Goal: Transaction & Acquisition: Purchase product/service

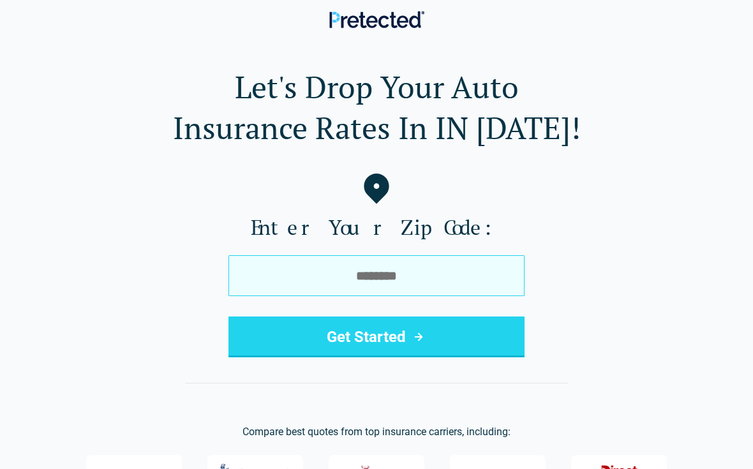
click at [449, 267] on input "tel" at bounding box center [376, 275] width 296 height 41
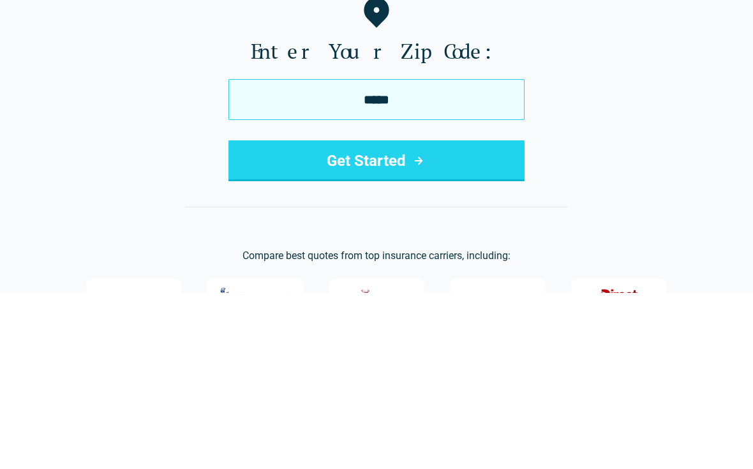
type input "*****"
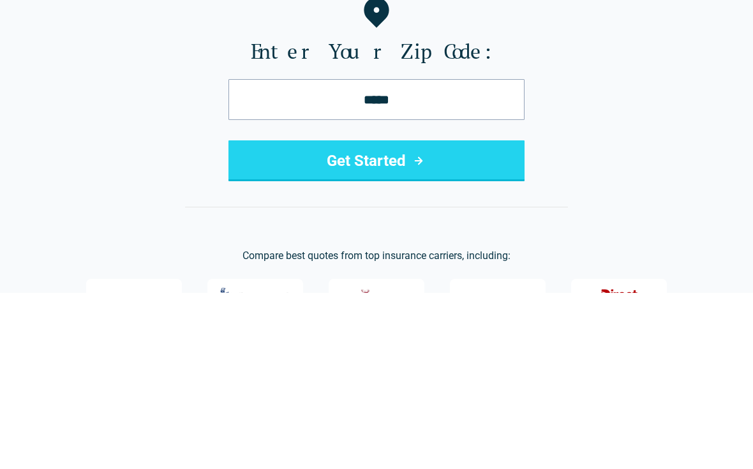
click at [514, 316] on button "Get Started" at bounding box center [376, 336] width 296 height 41
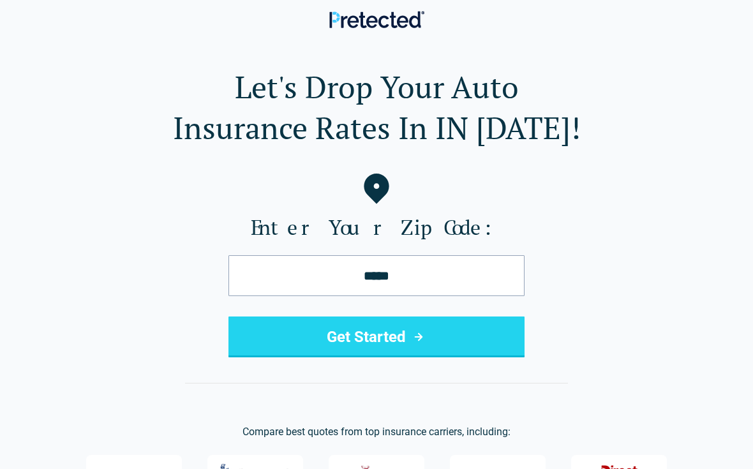
scroll to position [175, 0]
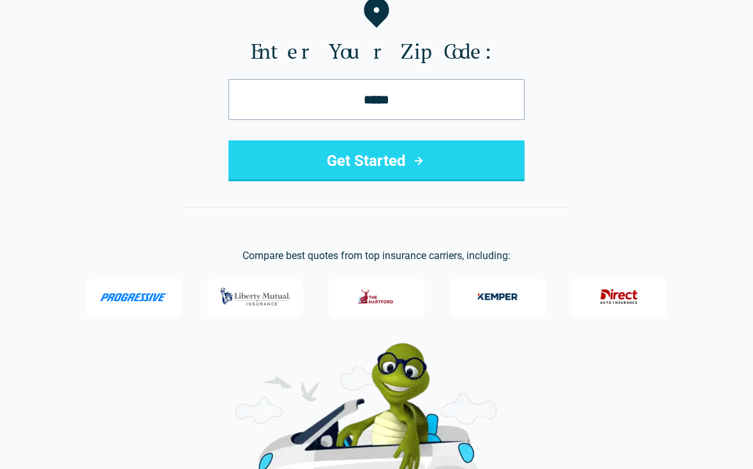
click at [445, 167] on button "Get Started" at bounding box center [376, 161] width 296 height 41
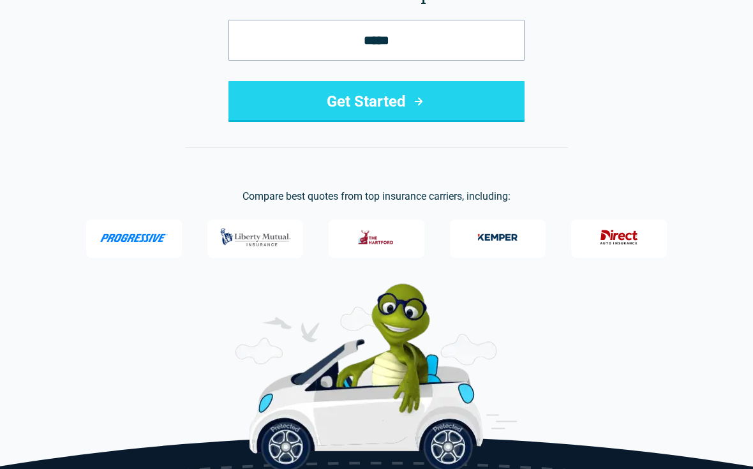
scroll to position [237, 0]
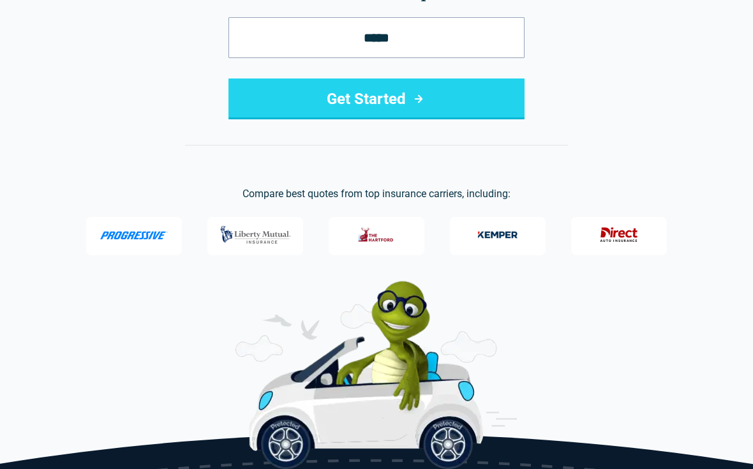
click at [464, 100] on button "Get Started" at bounding box center [376, 99] width 296 height 41
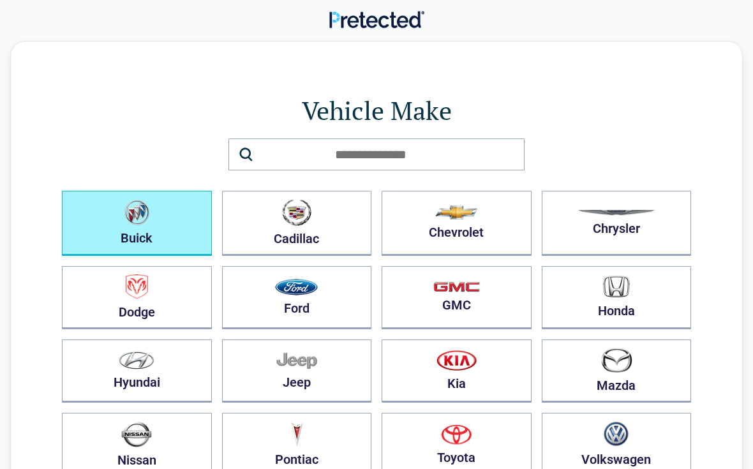
click at [105, 217] on button "Buick" at bounding box center [137, 223] width 150 height 65
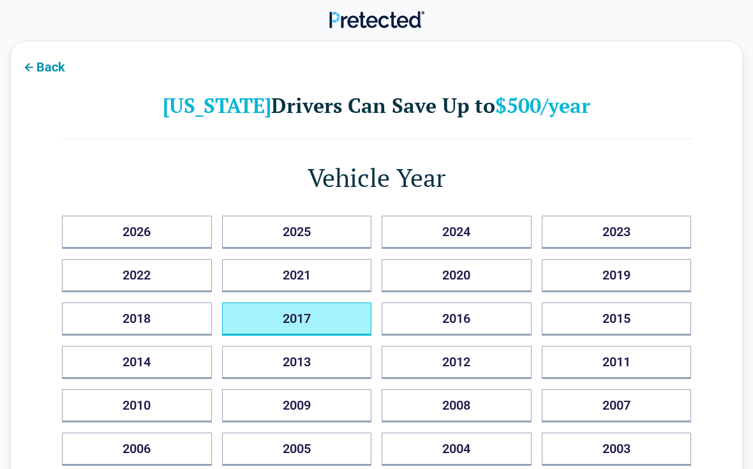
click at [350, 318] on button "2017" at bounding box center [297, 318] width 150 height 33
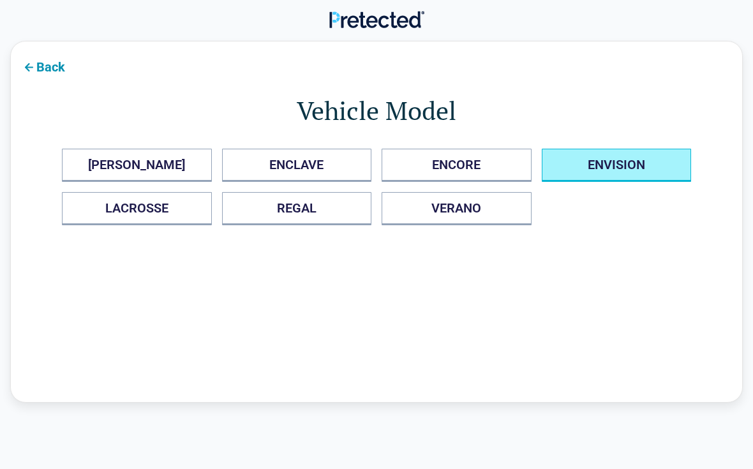
click at [658, 170] on button "ENVISION" at bounding box center [617, 165] width 150 height 33
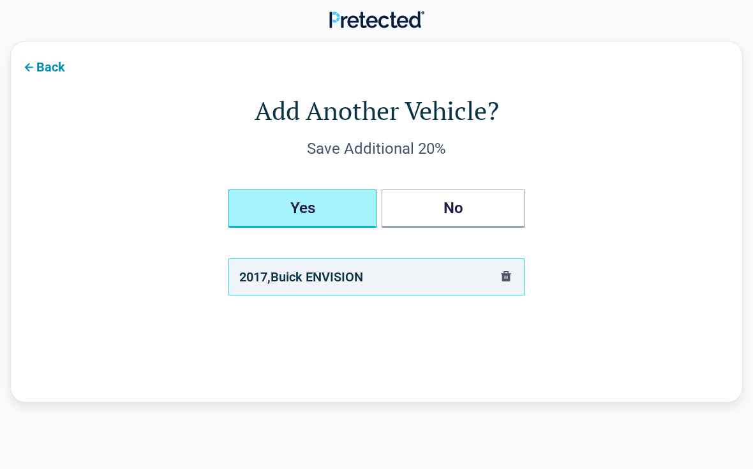
click at [337, 211] on button "Yes" at bounding box center [302, 208] width 148 height 38
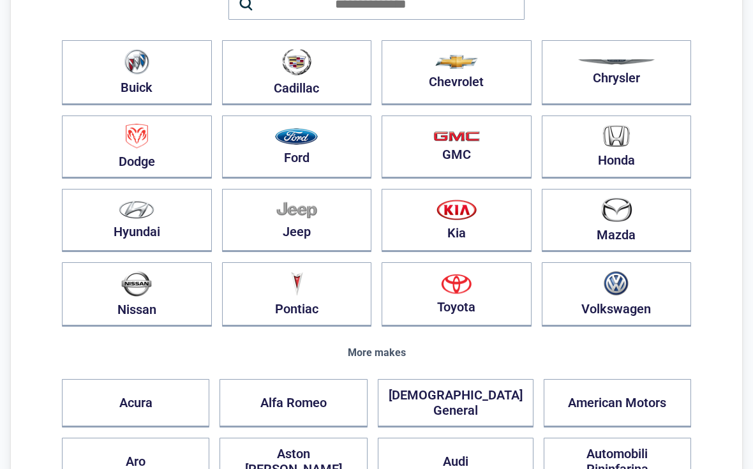
scroll to position [149, 0]
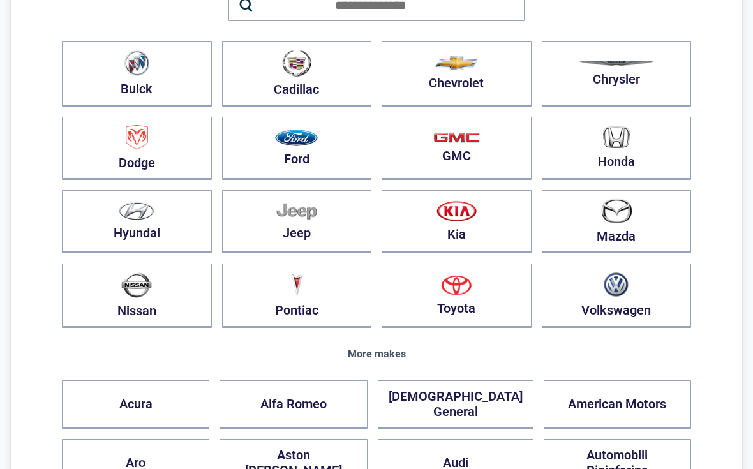
click at [131, 149] on img "button" at bounding box center [137, 138] width 22 height 25
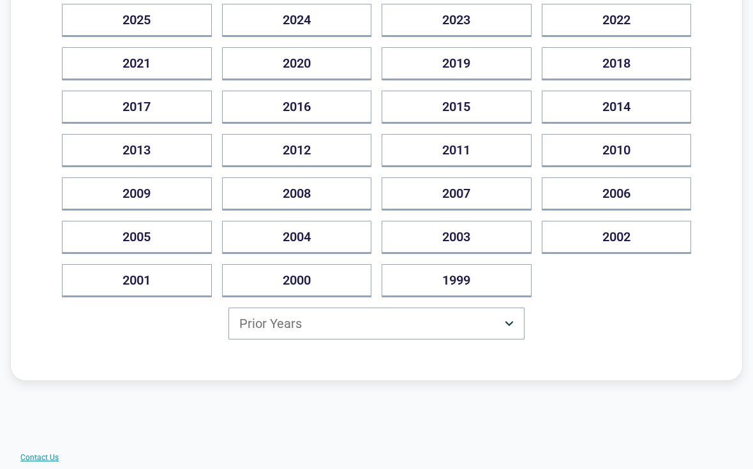
scroll to position [212, 0]
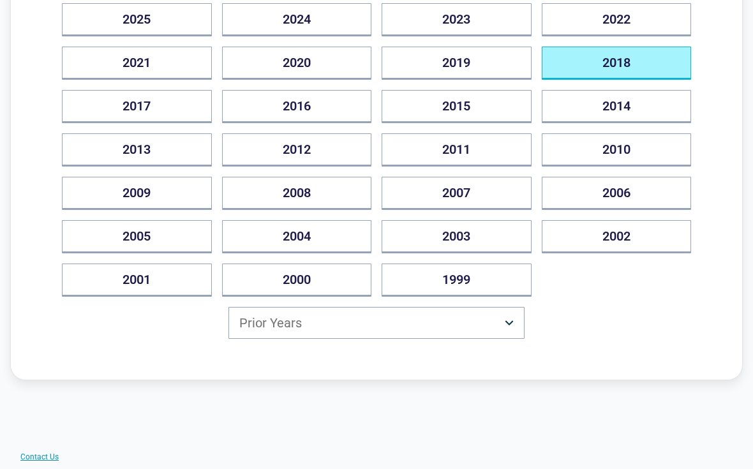
click at [654, 69] on button "2018" at bounding box center [617, 63] width 150 height 33
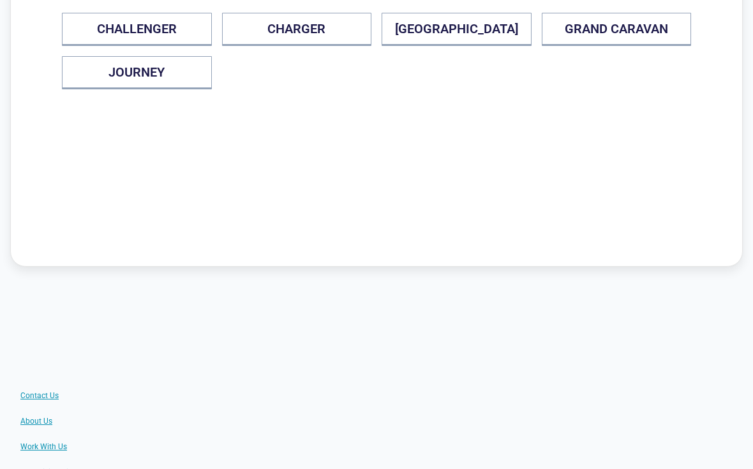
scroll to position [0, 0]
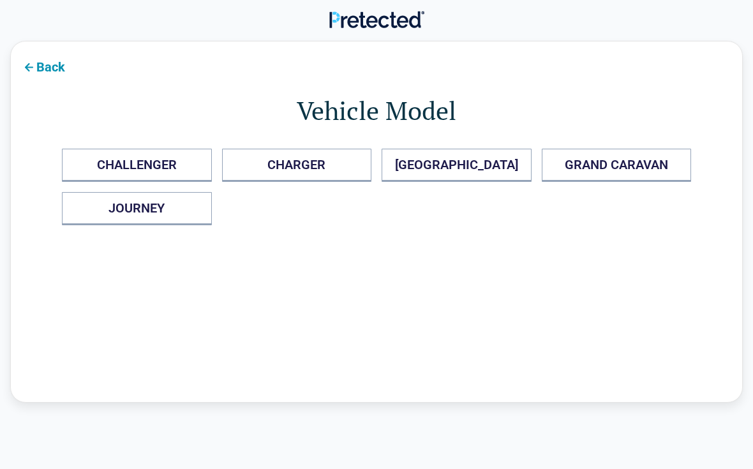
click at [41, 69] on button "Back" at bounding box center [43, 66] width 64 height 29
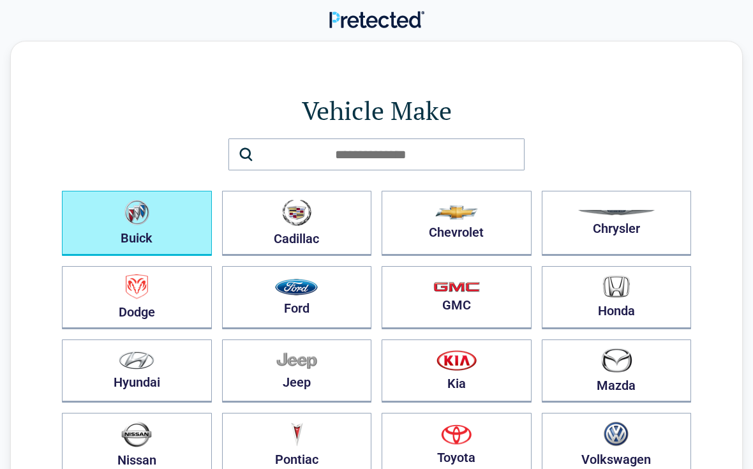
click at [125, 233] on button "Buick" at bounding box center [137, 223] width 150 height 65
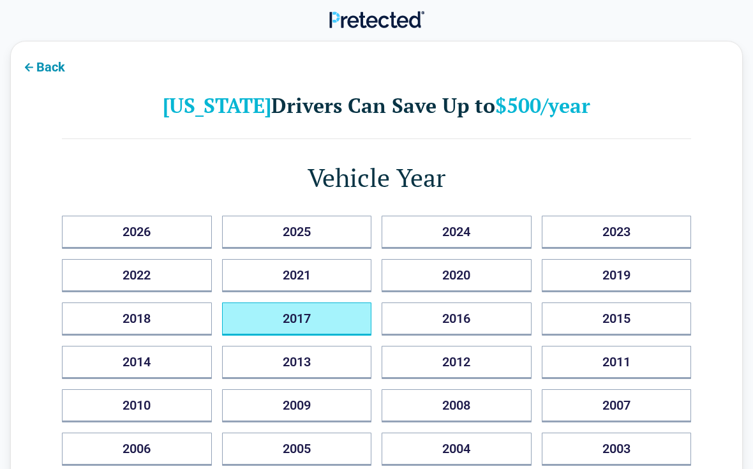
click at [332, 323] on button "2017" at bounding box center [297, 318] width 150 height 33
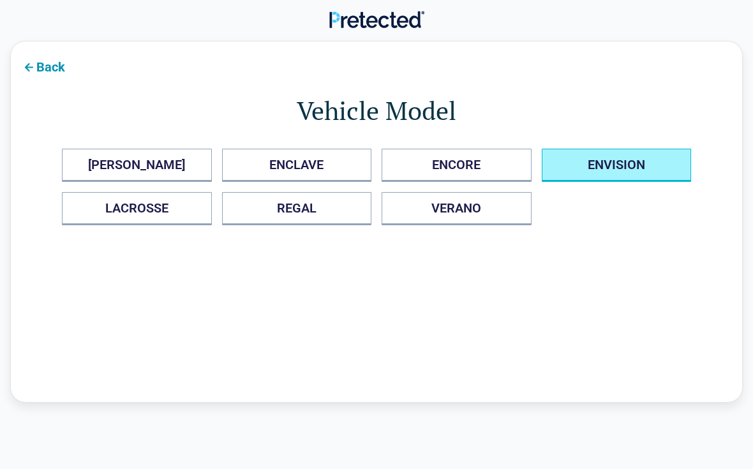
click at [631, 173] on button "ENVISION" at bounding box center [617, 165] width 150 height 33
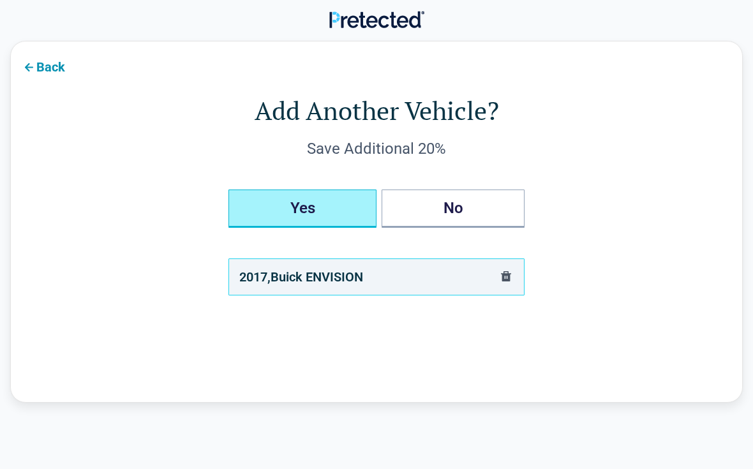
click at [337, 208] on button "Yes" at bounding box center [302, 208] width 148 height 38
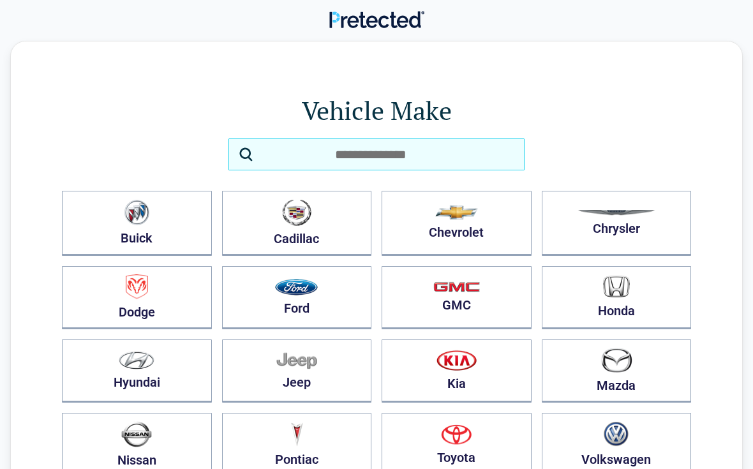
click at [327, 152] on input "search" at bounding box center [376, 154] width 296 height 32
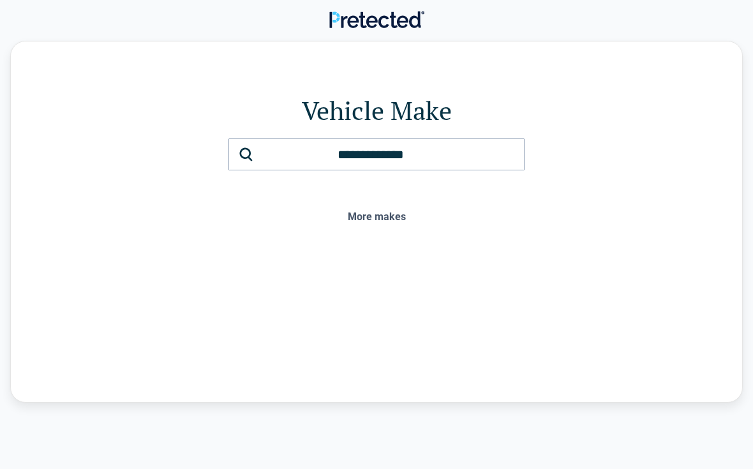
click at [395, 213] on div "More makes" at bounding box center [376, 216] width 629 height 11
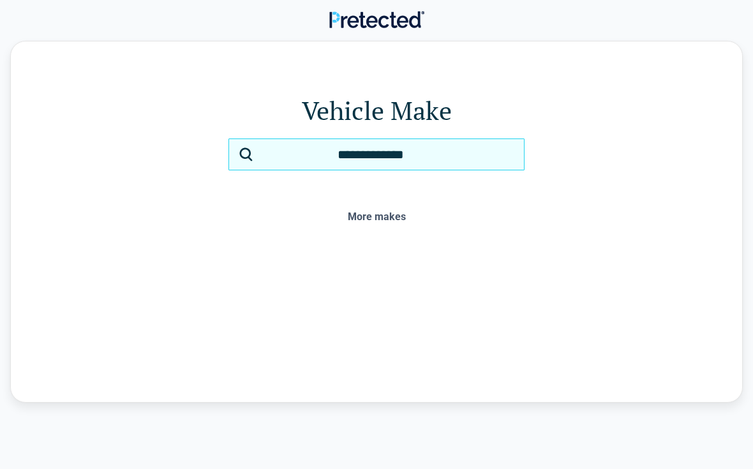
click at [256, 150] on input "**********" at bounding box center [376, 154] width 296 height 32
click at [478, 140] on input "**********" at bounding box center [376, 154] width 296 height 32
click at [477, 140] on input "**********" at bounding box center [376, 154] width 296 height 32
click at [470, 145] on input "**********" at bounding box center [376, 154] width 296 height 32
click at [468, 152] on input "**********" at bounding box center [376, 154] width 296 height 32
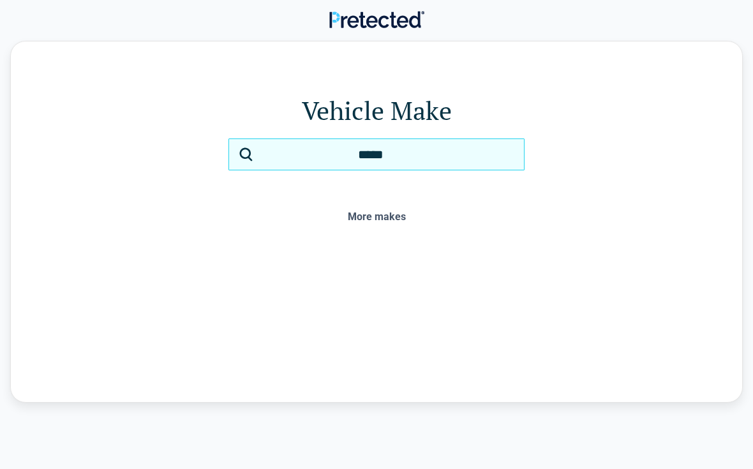
type input "***"
click at [480, 158] on input "***" at bounding box center [376, 154] width 296 height 32
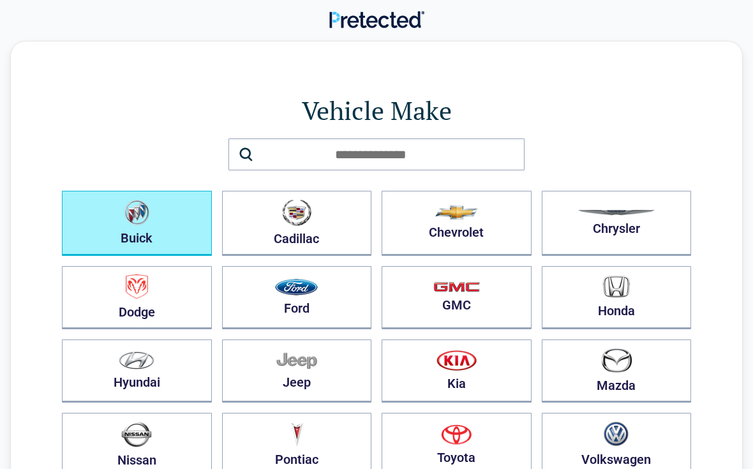
click at [110, 228] on button "Buick" at bounding box center [137, 223] width 150 height 65
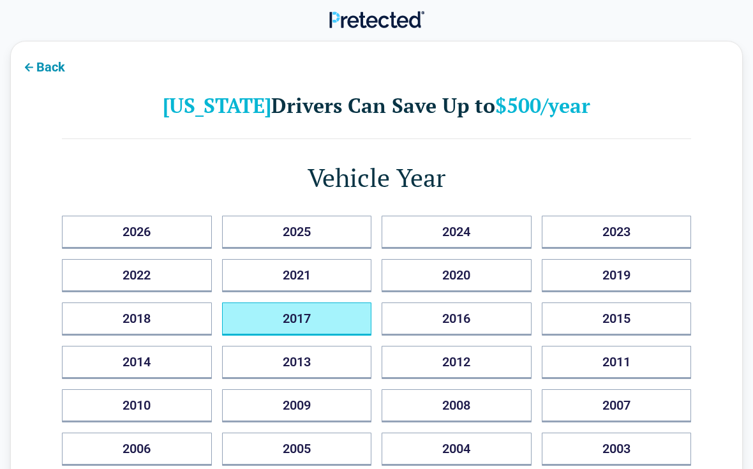
click at [328, 314] on button "2017" at bounding box center [297, 318] width 150 height 33
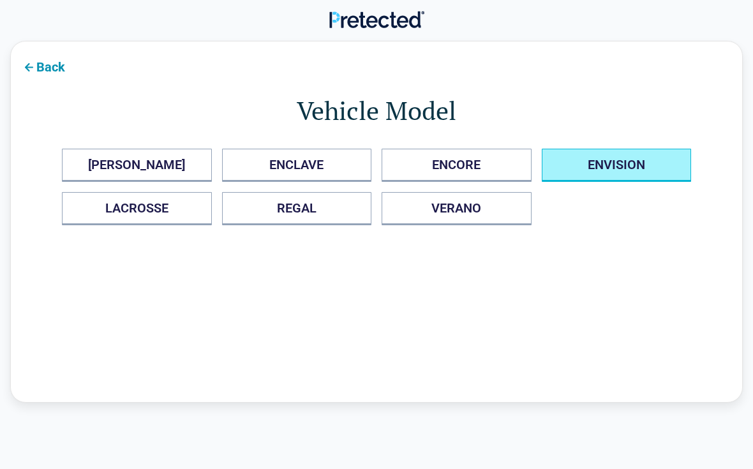
click at [650, 180] on button "ENVISION" at bounding box center [617, 165] width 150 height 33
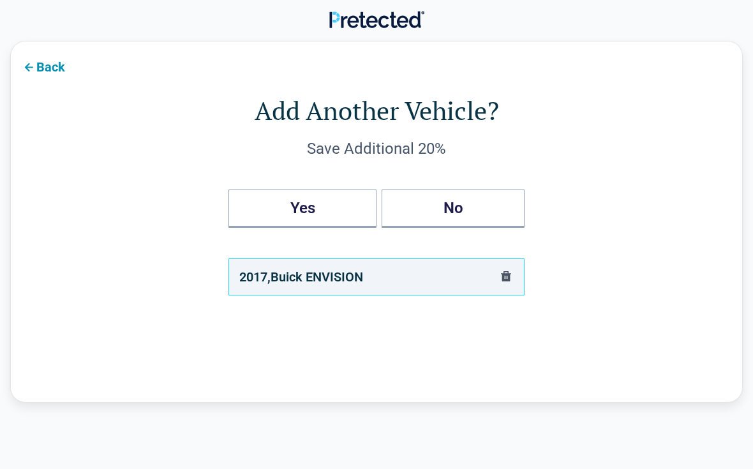
click at [501, 217] on button "No" at bounding box center [452, 208] width 143 height 38
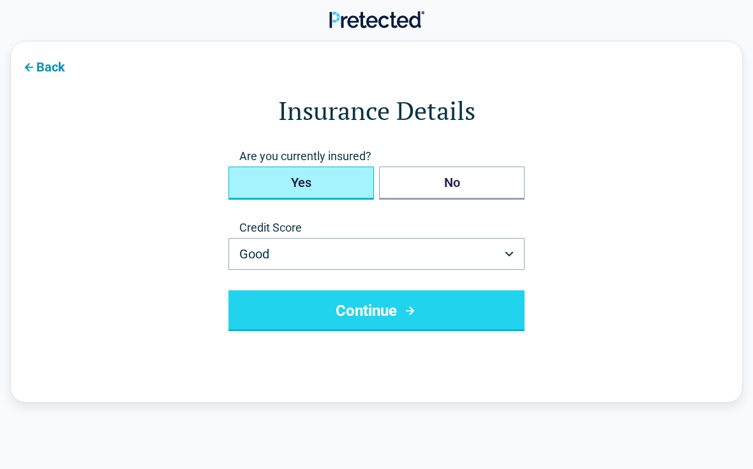
click at [330, 182] on button "Yes" at bounding box center [300, 182] width 145 height 33
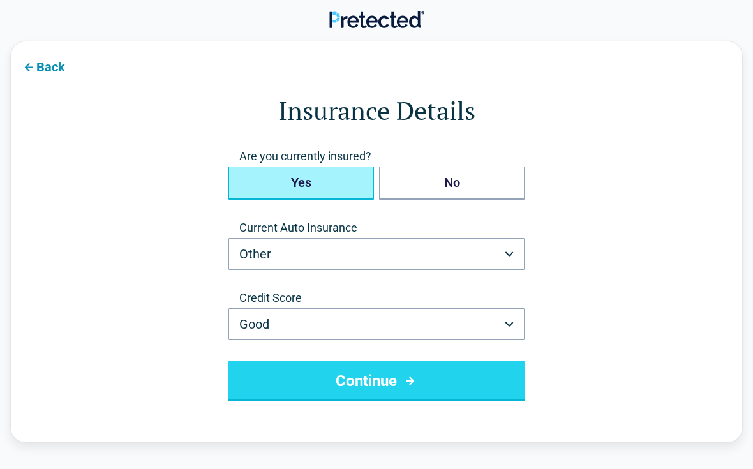
click at [515, 254] on button "Other" at bounding box center [376, 254] width 296 height 32
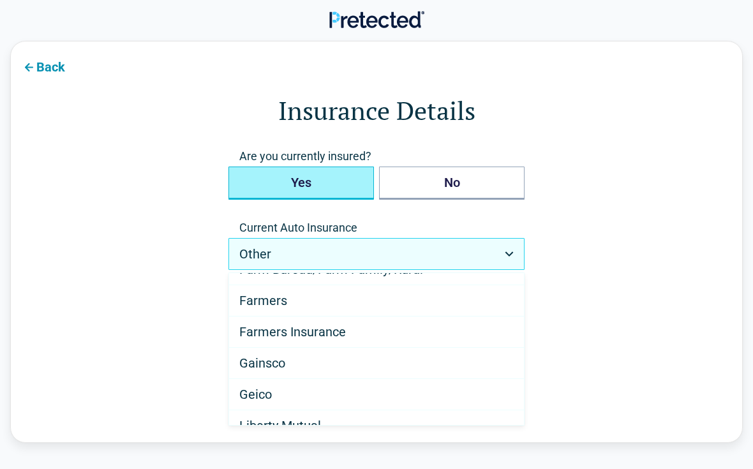
scroll to position [364, 0]
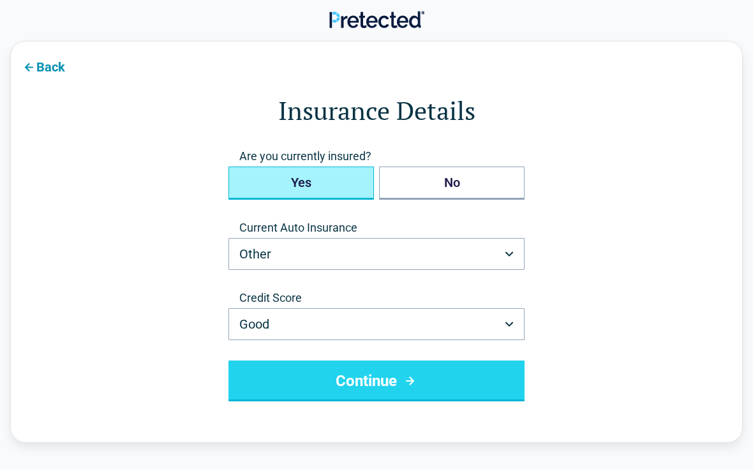
click at [506, 255] on icon "button" at bounding box center [509, 253] width 9 height 5
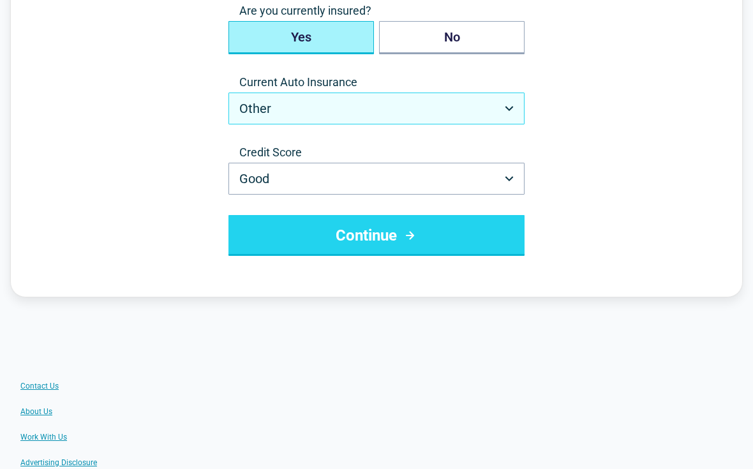
scroll to position [145, 0]
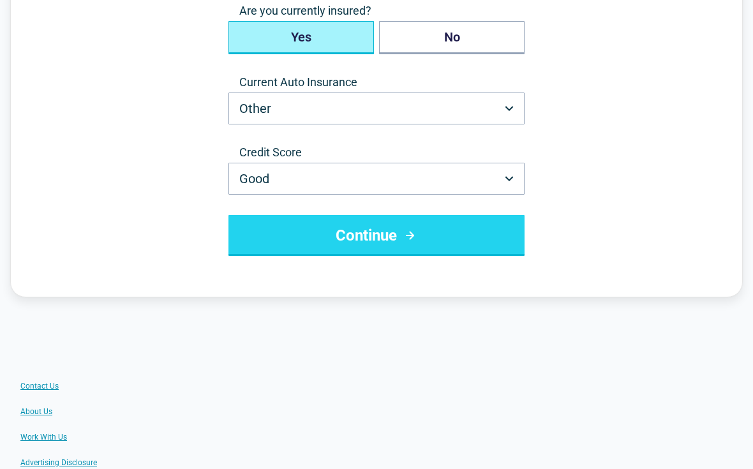
click at [515, 182] on button "Good" at bounding box center [376, 179] width 296 height 32
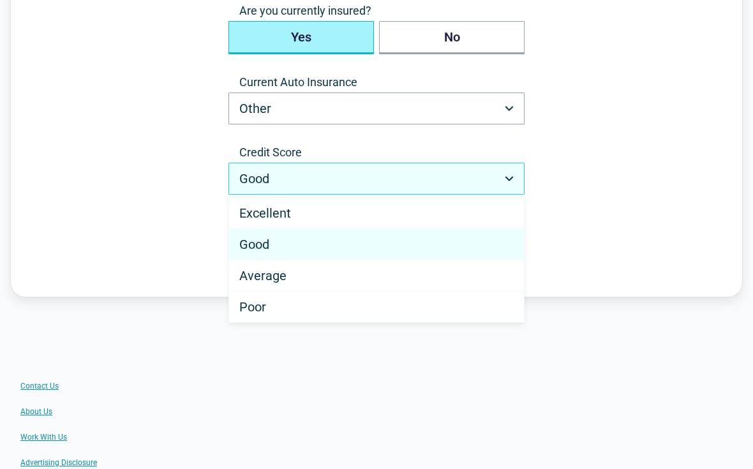
click at [300, 213] on div "Excellent" at bounding box center [376, 213] width 295 height 31
select select "*********"
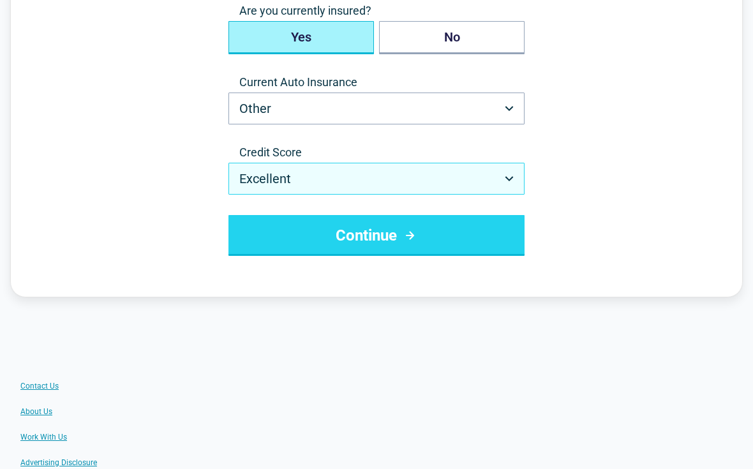
click at [498, 235] on button "Continue" at bounding box center [376, 235] width 296 height 41
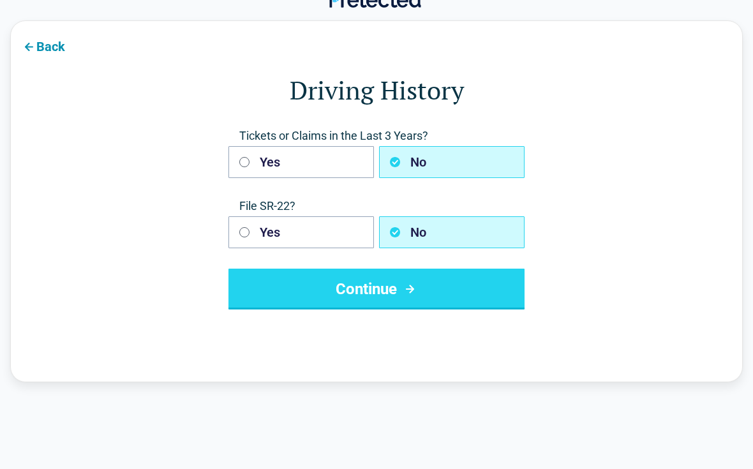
scroll to position [22, 0]
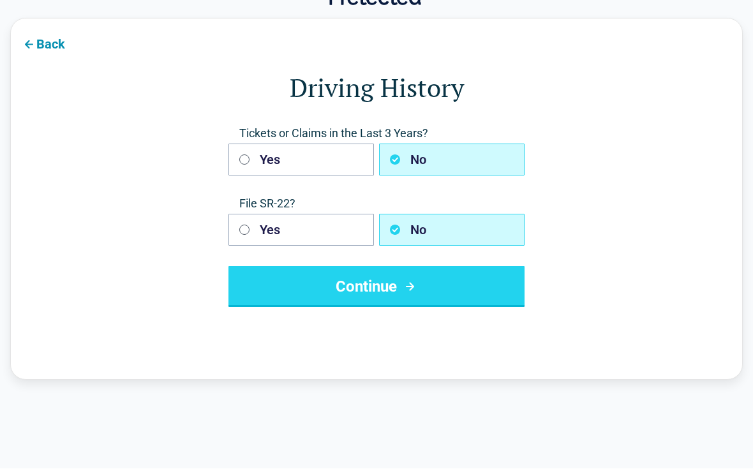
click at [512, 299] on button "Continue" at bounding box center [376, 287] width 296 height 41
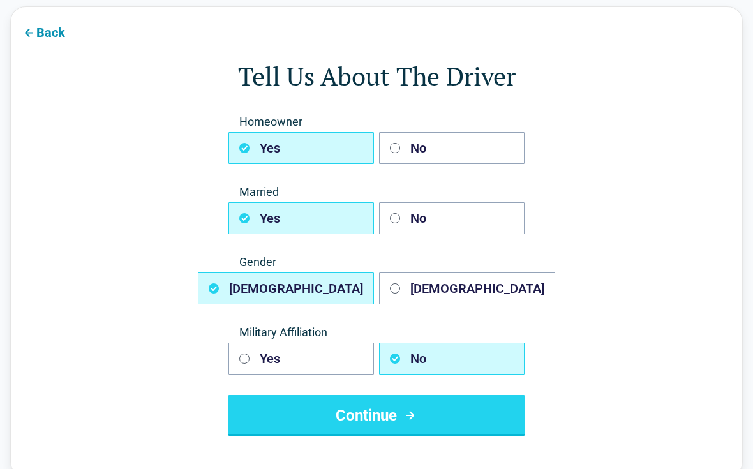
scroll to position [42, 0]
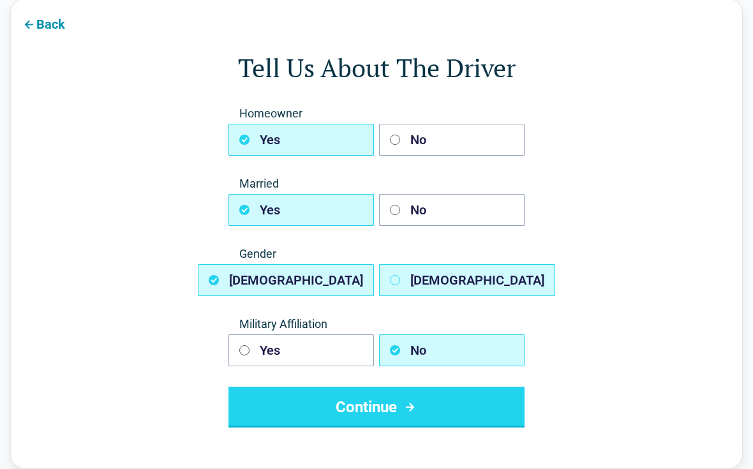
click at [404, 279] on button "Female" at bounding box center [467, 281] width 176 height 32
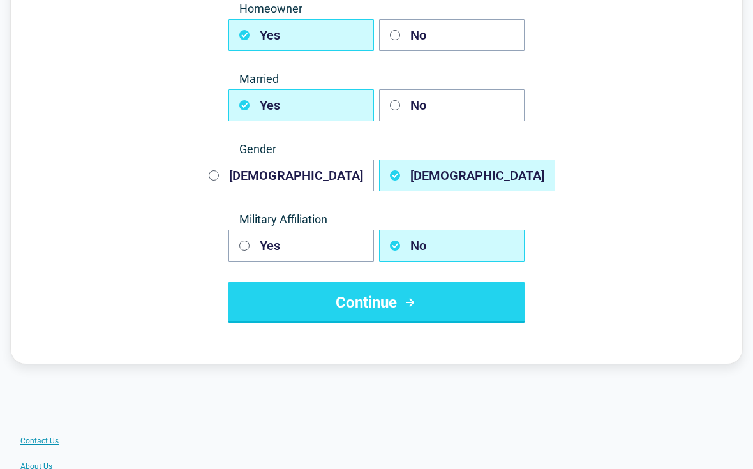
scroll to position [147, 0]
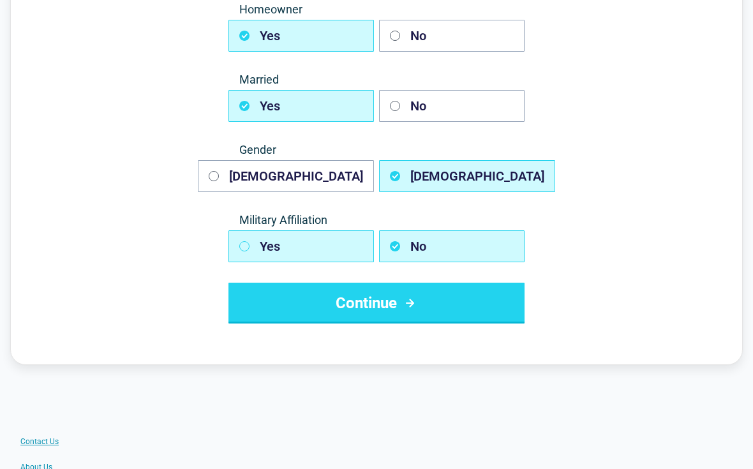
click at [258, 244] on button "Yes" at bounding box center [300, 246] width 145 height 32
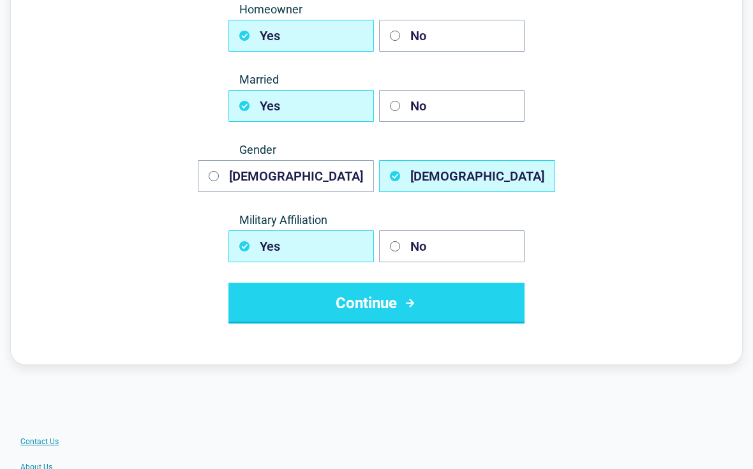
click at [487, 292] on button "Continue" at bounding box center [376, 303] width 296 height 41
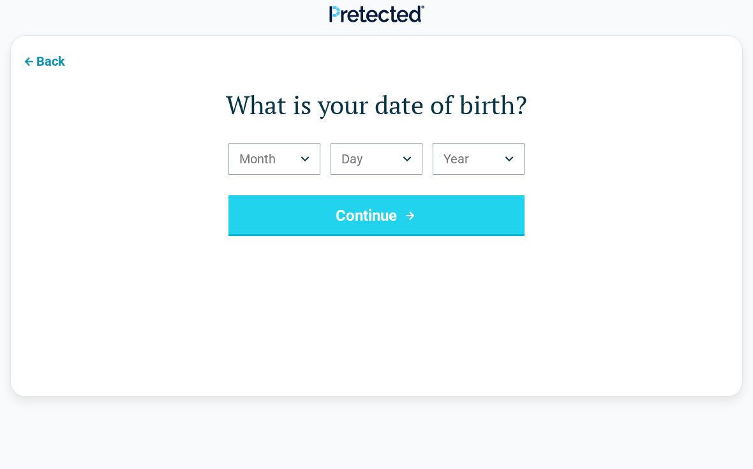
scroll to position [22, 0]
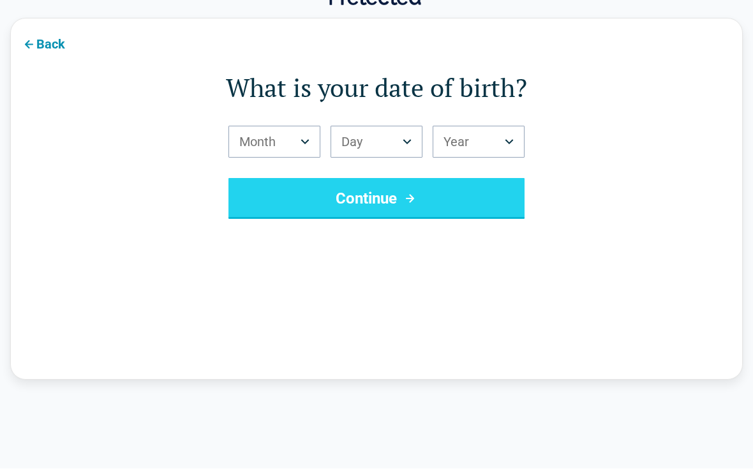
click at [309, 144] on button "Month" at bounding box center [274, 142] width 92 height 32
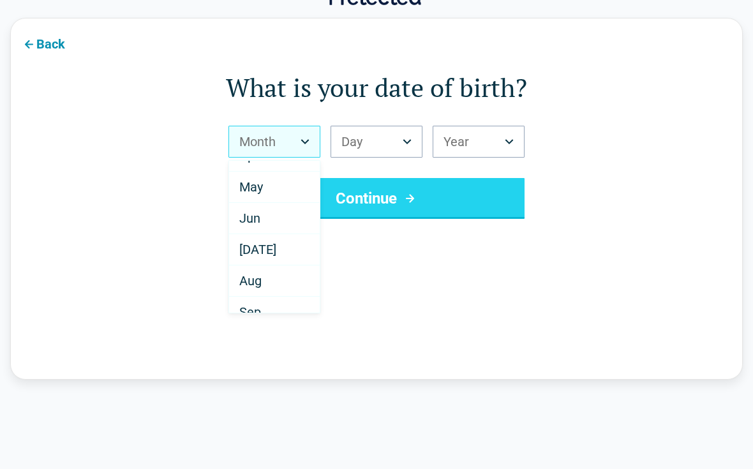
scroll to position [115, 0]
click at [264, 283] on div "Aug" at bounding box center [274, 280] width 91 height 31
select select "*"
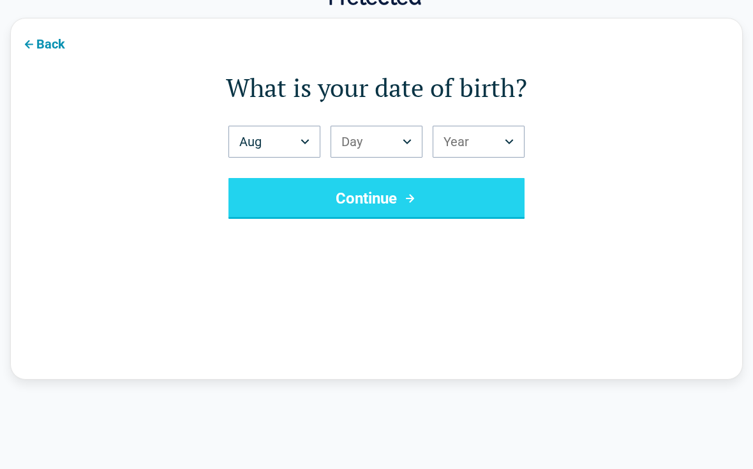
click at [411, 145] on button "Day" at bounding box center [376, 142] width 92 height 32
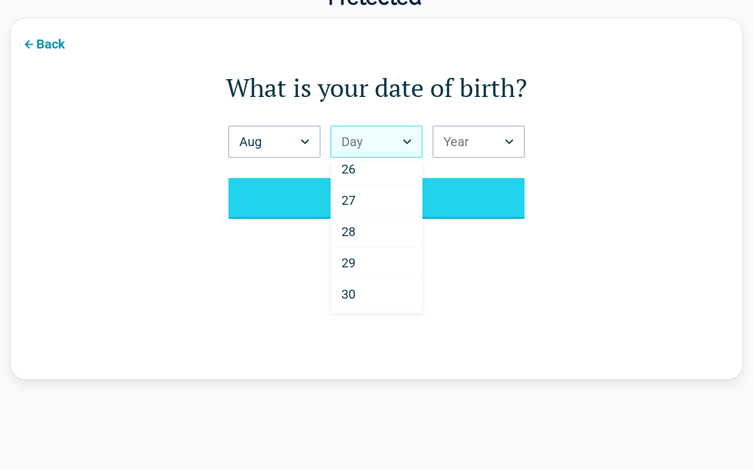
scroll to position [788, 0]
click at [357, 263] on div "29" at bounding box center [376, 263] width 91 height 31
select select "**"
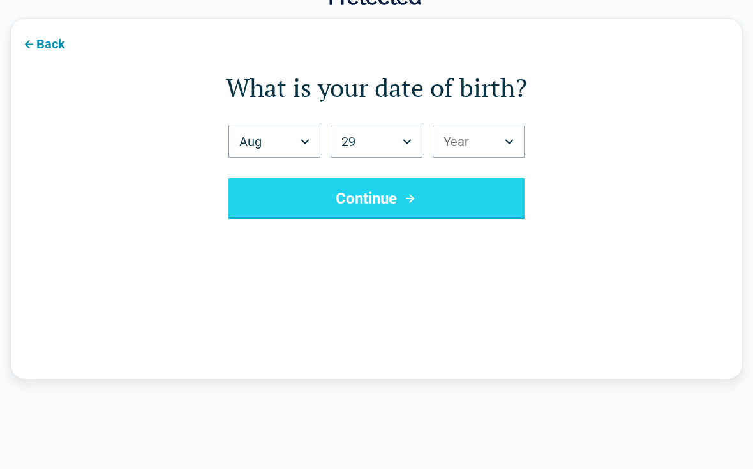
click at [511, 144] on button "Year" at bounding box center [478, 142] width 92 height 32
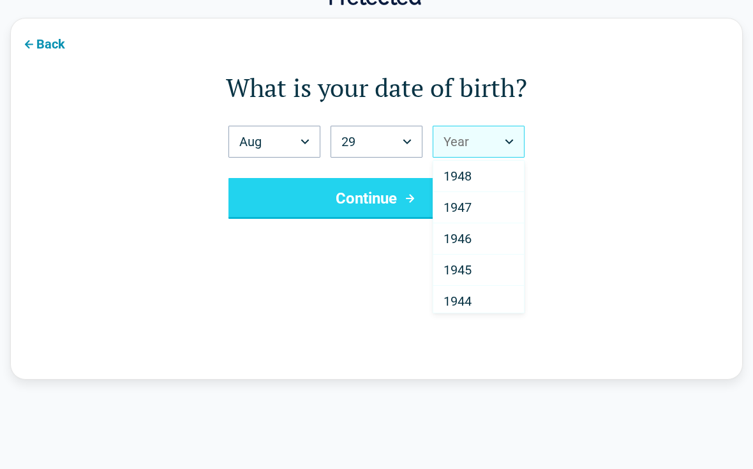
scroll to position [1845, 0]
click at [474, 300] on div "1944" at bounding box center [478, 300] width 91 height 31
select select "****"
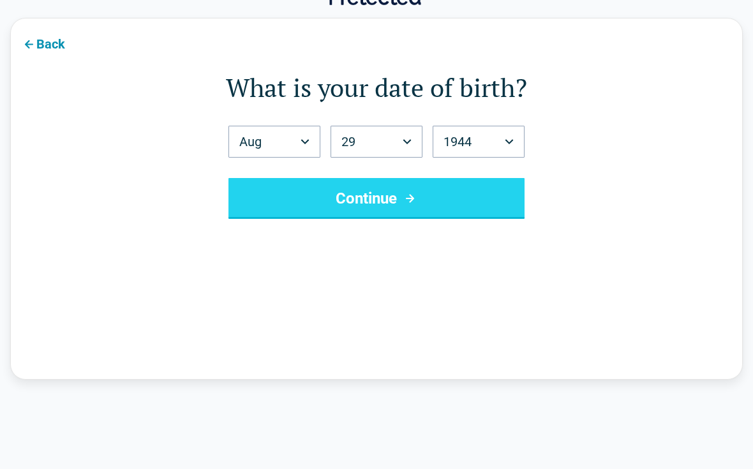
click at [501, 189] on button "Continue" at bounding box center [376, 198] width 296 height 41
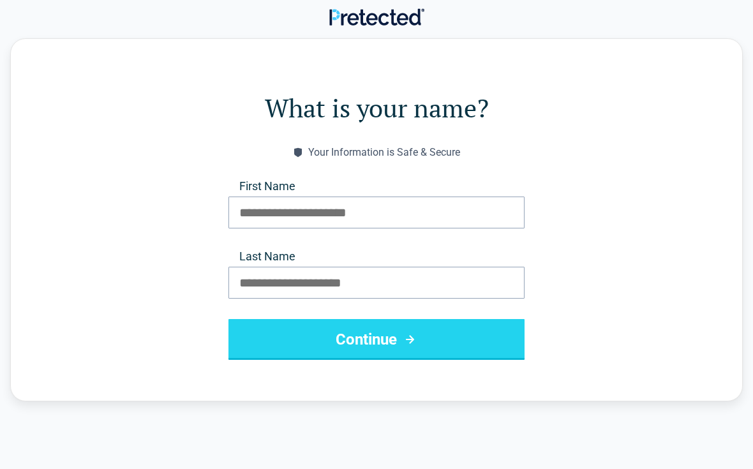
scroll to position [0, 0]
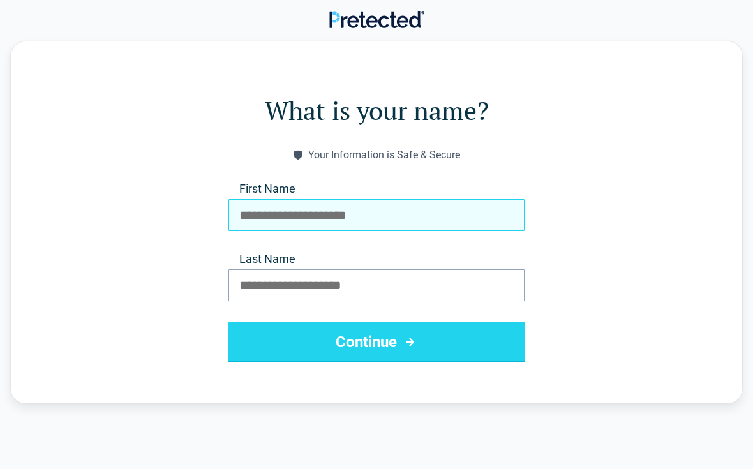
click at [362, 214] on input "First Name" at bounding box center [376, 215] width 296 height 32
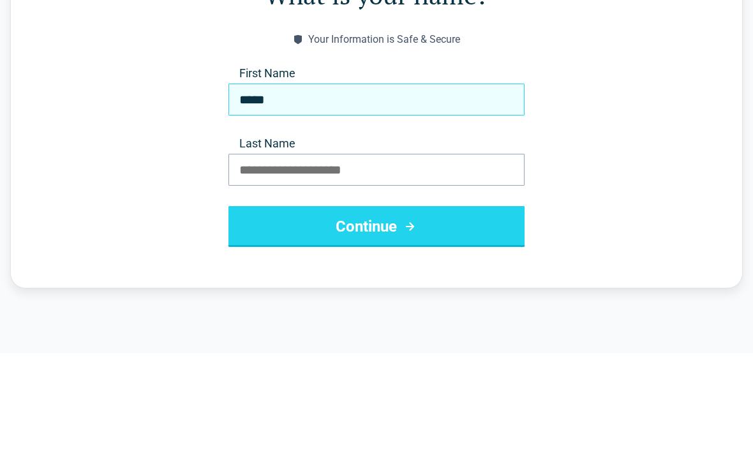
type input "*****"
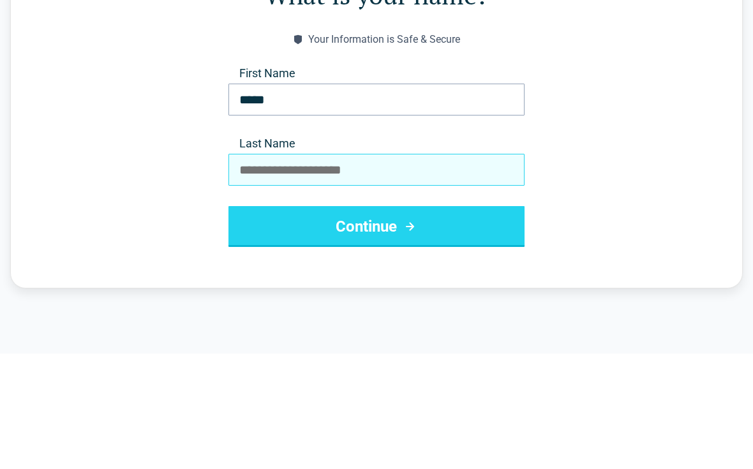
click at [413, 269] on input "Last Name" at bounding box center [376, 285] width 296 height 32
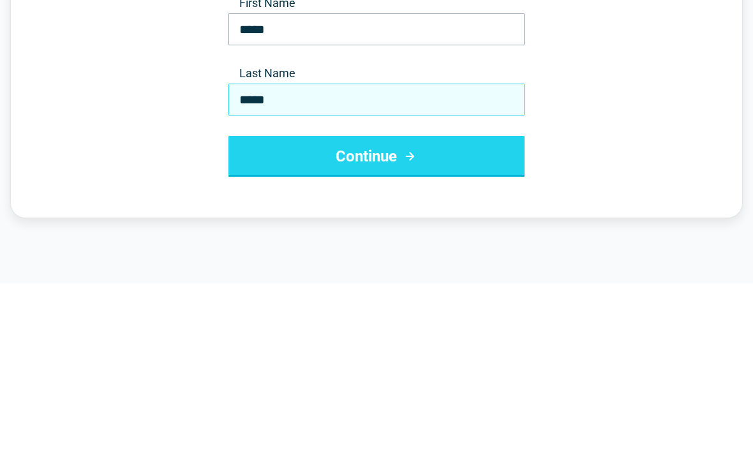
type input "*****"
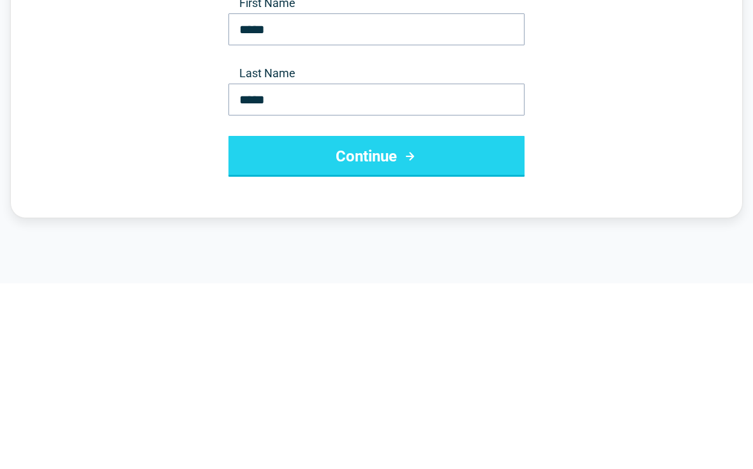
click at [501, 321] on button "Continue" at bounding box center [376, 341] width 296 height 41
